Goal: Task Accomplishment & Management: Manage account settings

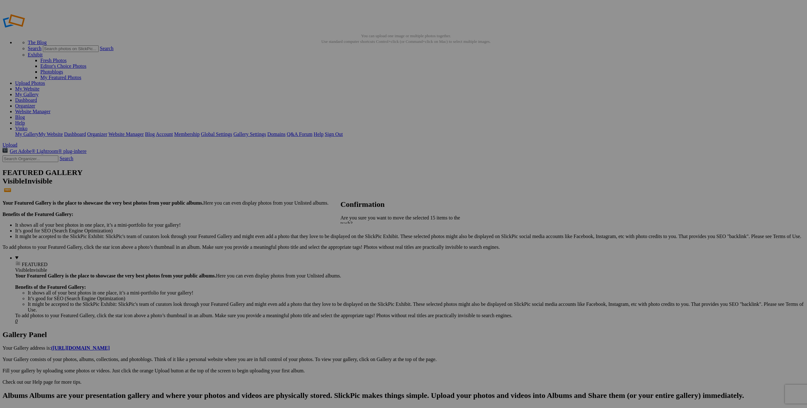
click at [362, 248] on link "Yes" at bounding box center [357, 250] width 7 height 5
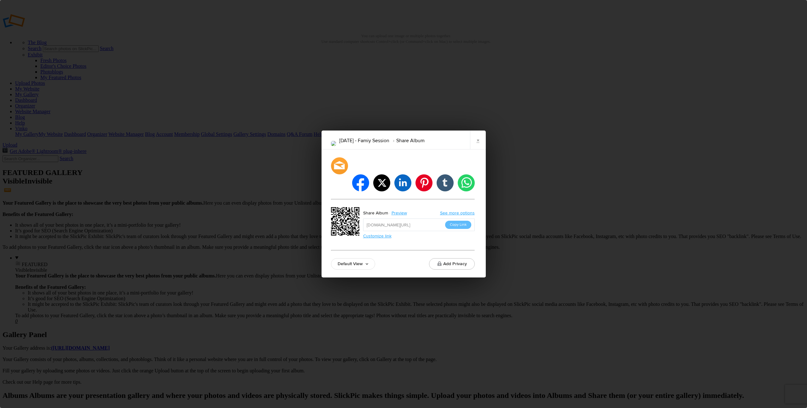
click at [469, 221] on button "Copy Link" at bounding box center [458, 225] width 26 height 8
click at [481, 149] on link "×" at bounding box center [478, 140] width 16 height 19
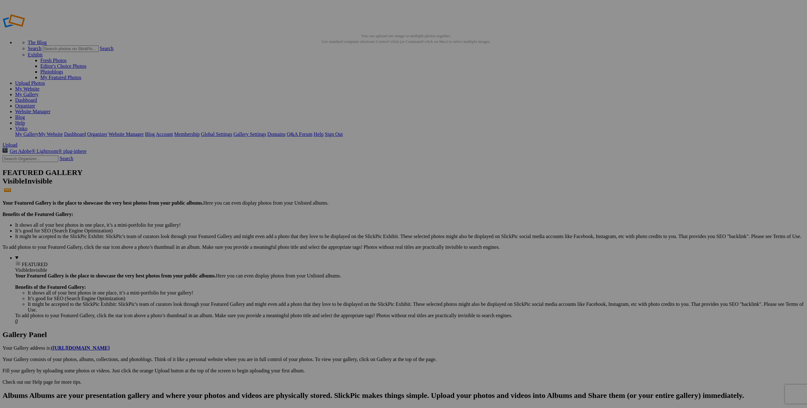
click at [362, 244] on link "Yes" at bounding box center [357, 245] width 7 height 5
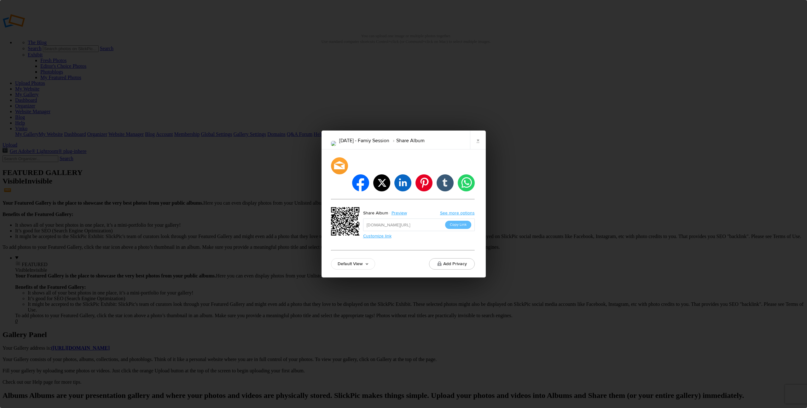
click at [477, 149] on link "×" at bounding box center [478, 140] width 16 height 19
